Goal: Information Seeking & Learning: Learn about a topic

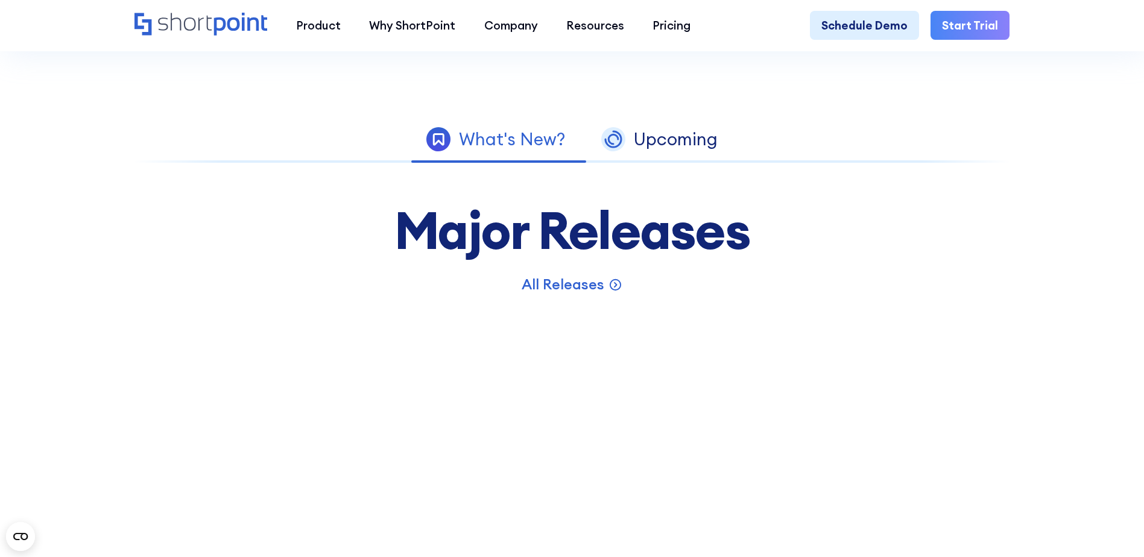
scroll to position [845, 0]
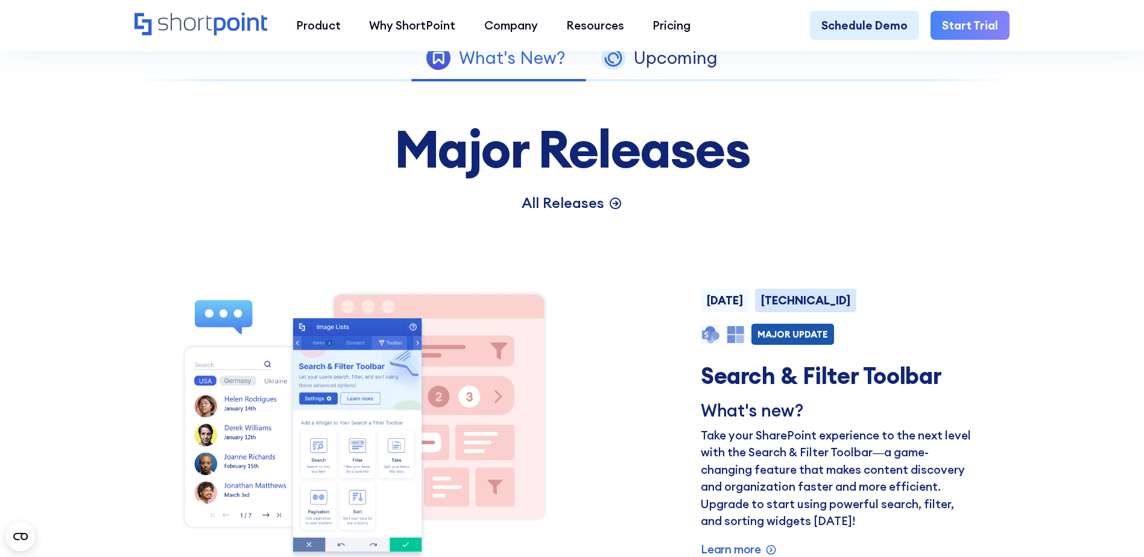
click at [562, 212] on p "All Releases" at bounding box center [563, 203] width 83 height 22
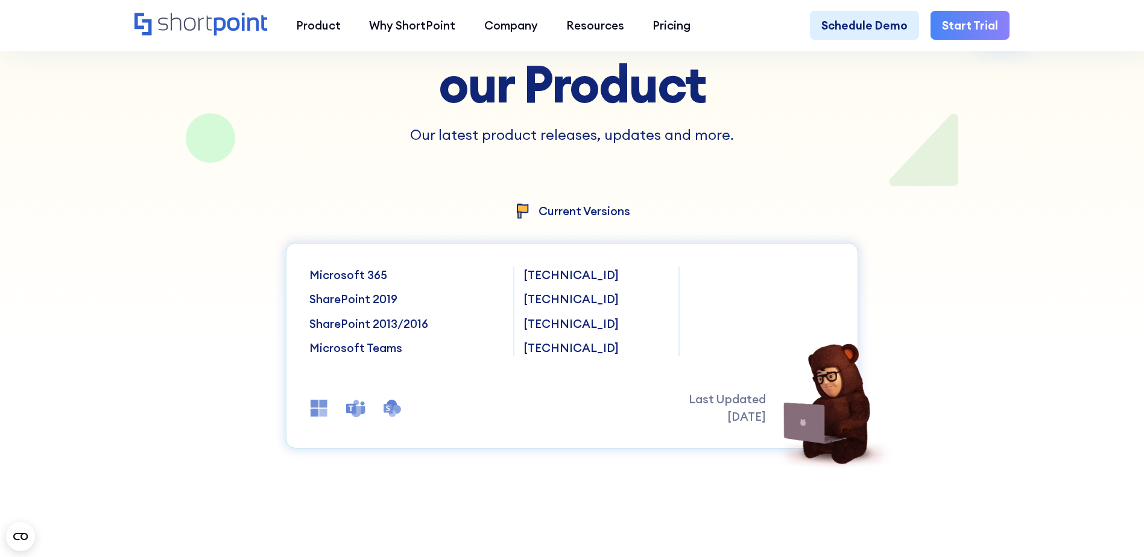
scroll to position [30968, 0]
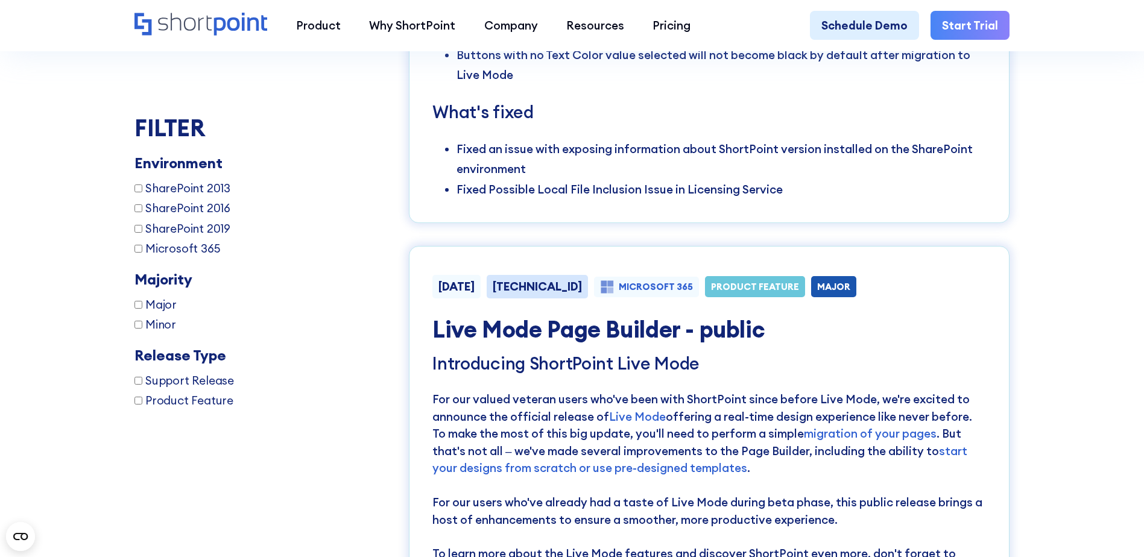
click at [135, 209] on input "SharePoint 2016" at bounding box center [139, 209] width 8 height 8
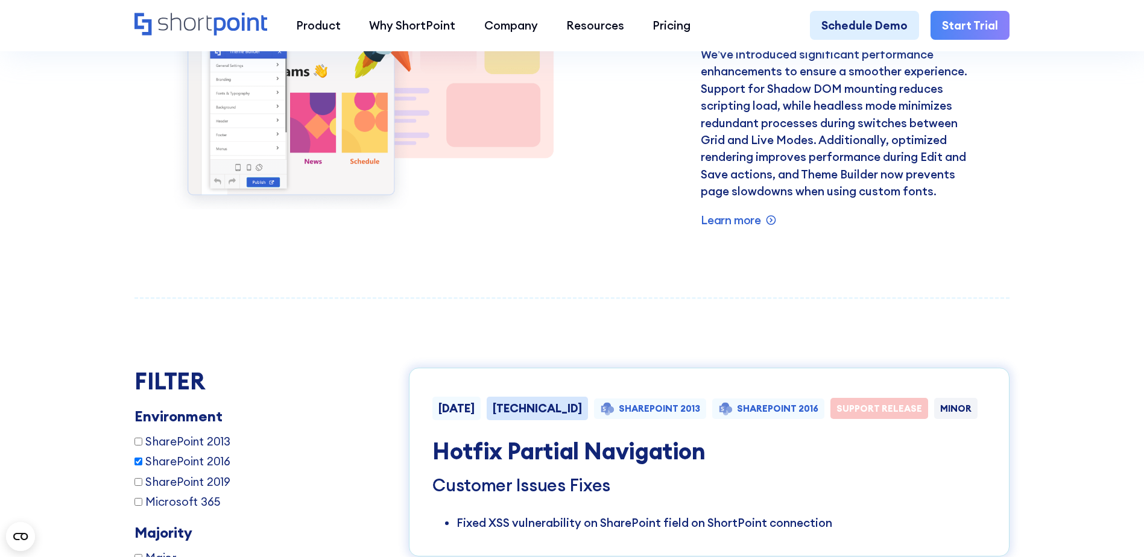
scroll to position [2117, 0]
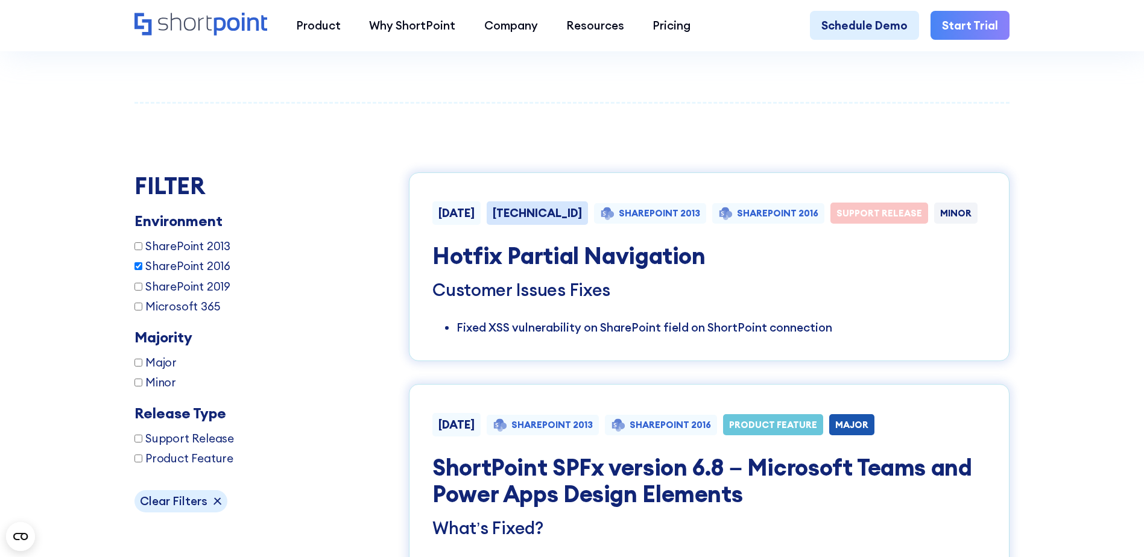
click at [135, 270] on input "SharePoint 2016" at bounding box center [139, 266] width 8 height 8
checkbox input "false"
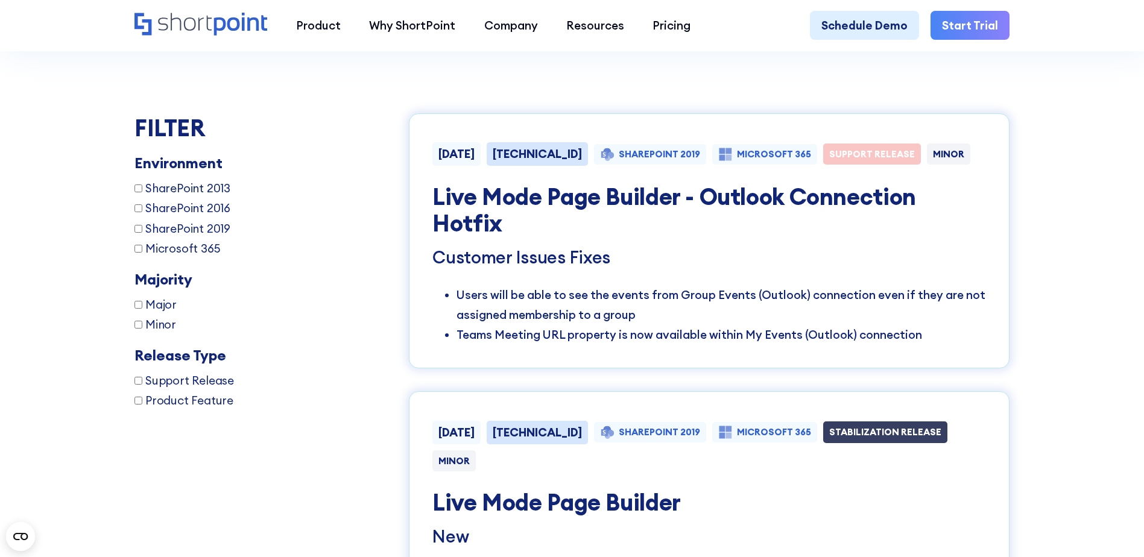
scroll to position [2237, 0]
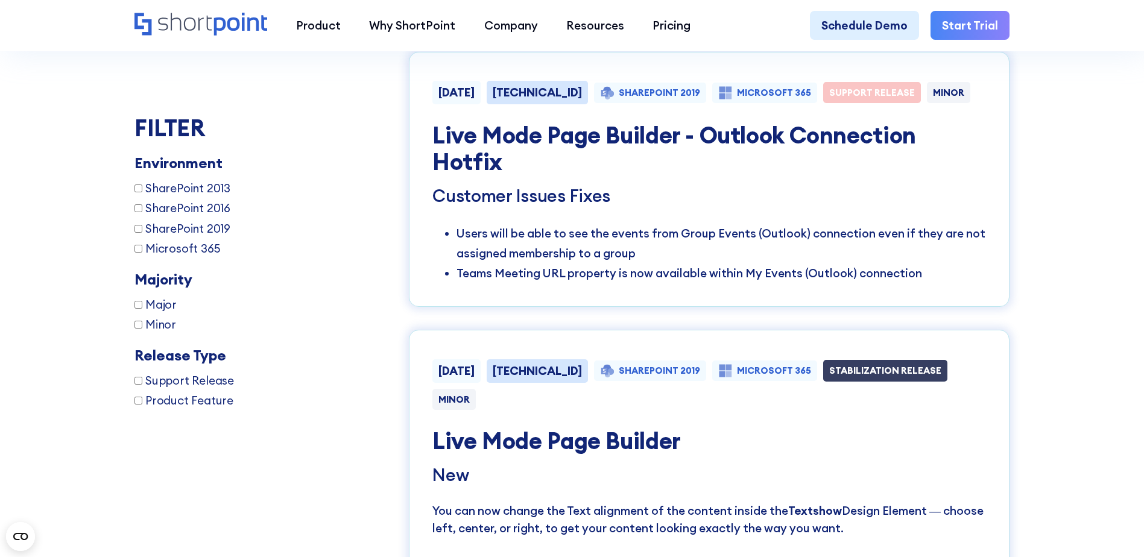
click at [135, 229] on input "SharePoint 2019" at bounding box center [139, 229] width 8 height 8
checkbox input "true"
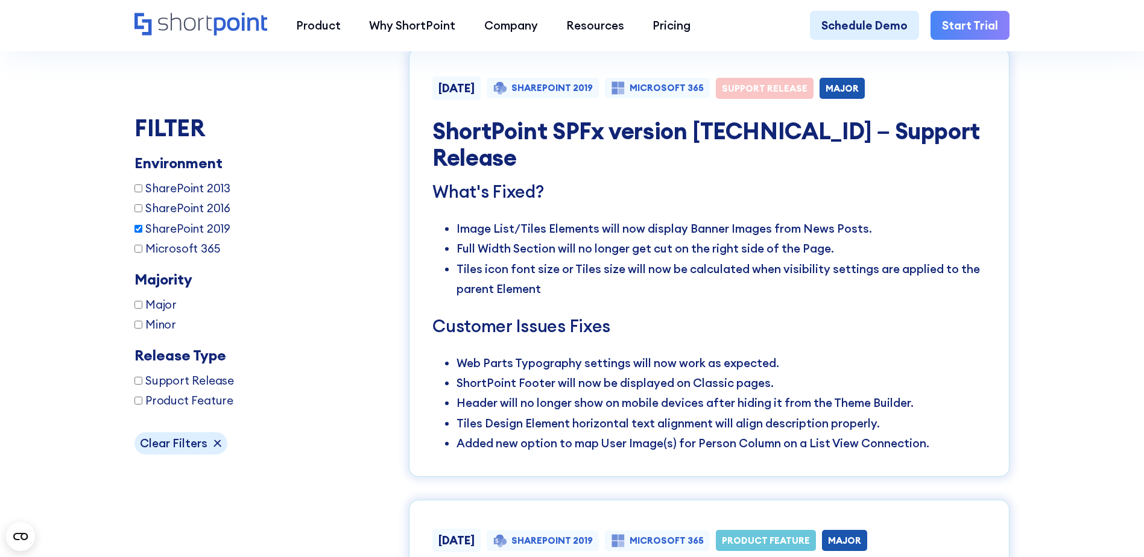
scroll to position [36705, 0]
